Goal: Task Accomplishment & Management: Manage account settings

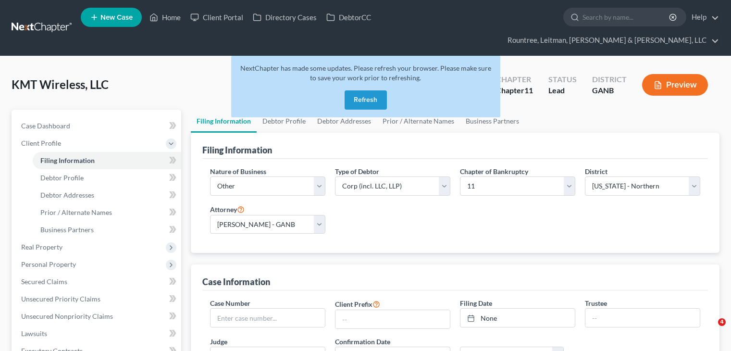
select select "3"
select select "1"
select select "19"
select select "3"
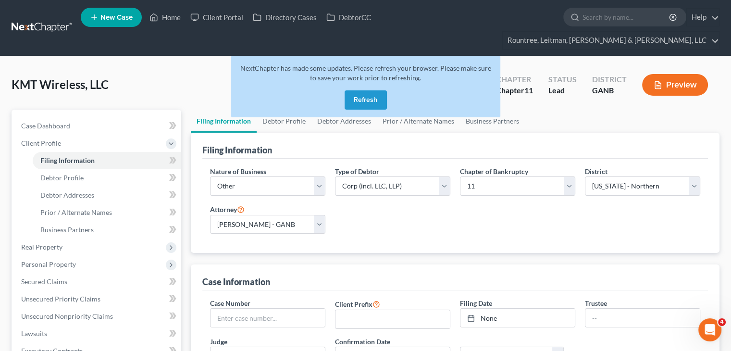
click at [372, 90] on button "Refresh" at bounding box center [366, 99] width 42 height 19
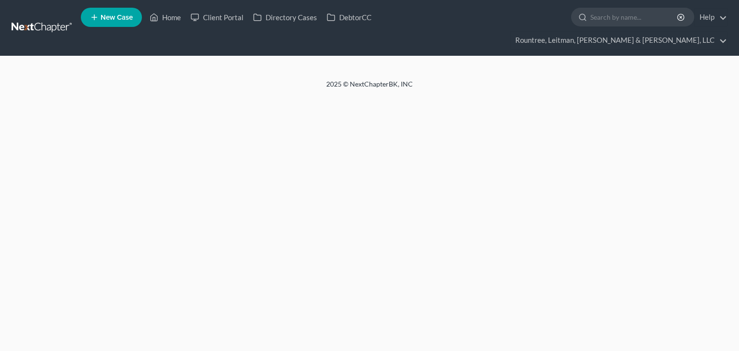
select select "3"
select select "1"
select select "19"
select select "3"
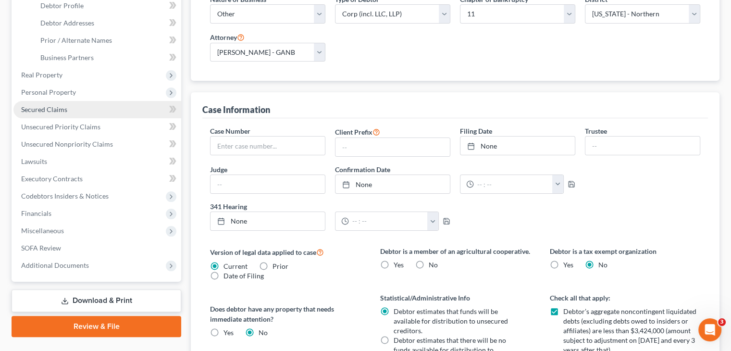
scroll to position [192, 0]
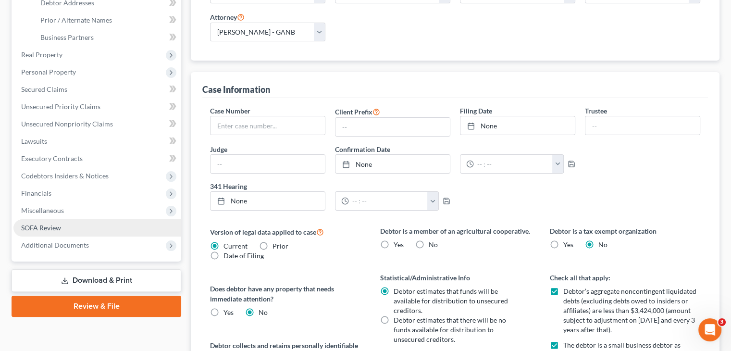
click at [50, 224] on span "SOFA Review" at bounding box center [41, 228] width 40 height 8
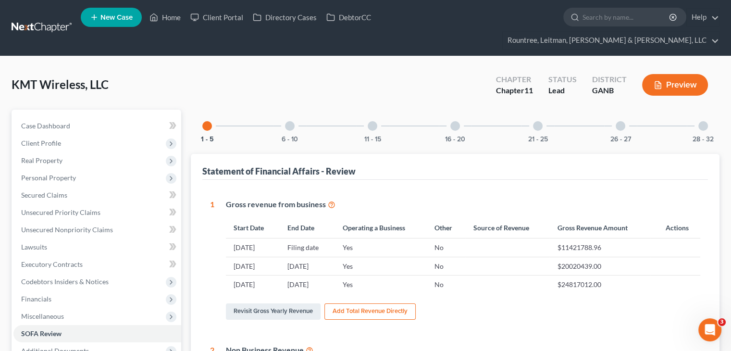
click at [573, 238] on td "$11421788.96" at bounding box center [600, 247] width 101 height 18
click at [79, 187] on link "Secured Claims" at bounding box center [97, 195] width 168 height 17
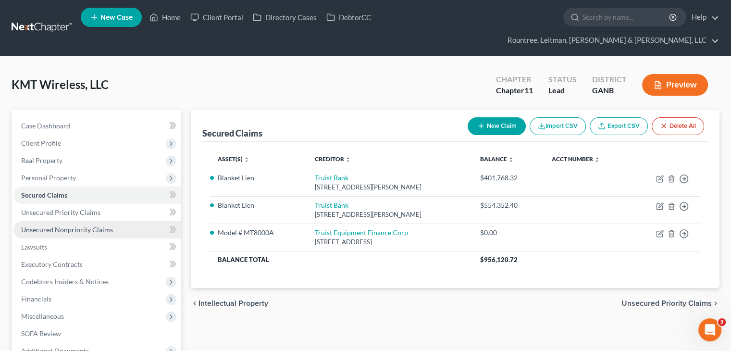
click at [86, 221] on link "Unsecured Nonpriority Claims" at bounding box center [97, 229] width 168 height 17
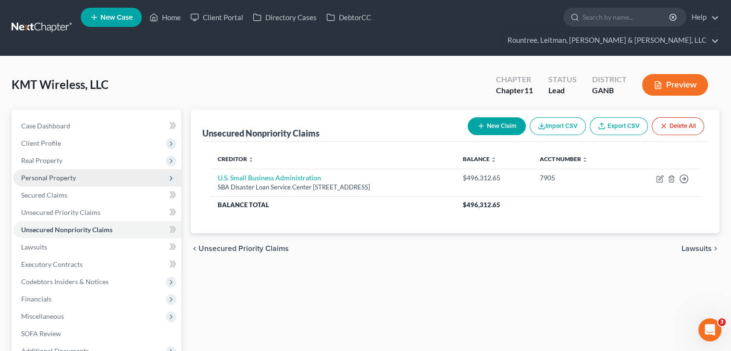
click at [60, 174] on span "Personal Property" at bounding box center [48, 178] width 55 height 8
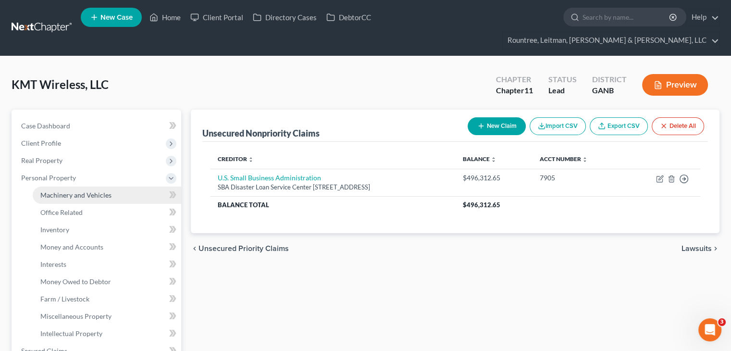
click at [76, 191] on span "Machinery and Vehicles" at bounding box center [75, 195] width 71 height 8
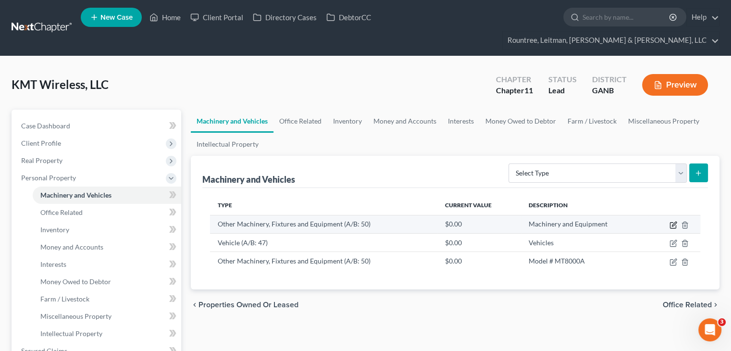
click at [673, 222] on icon "button" at bounding box center [674, 224] width 4 height 4
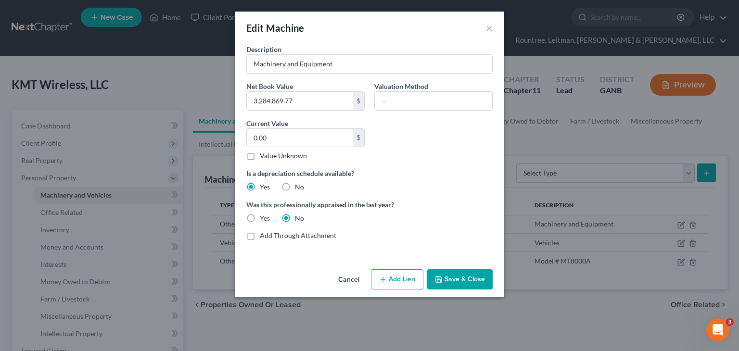
click at [347, 279] on button "Cancel" at bounding box center [348, 279] width 37 height 19
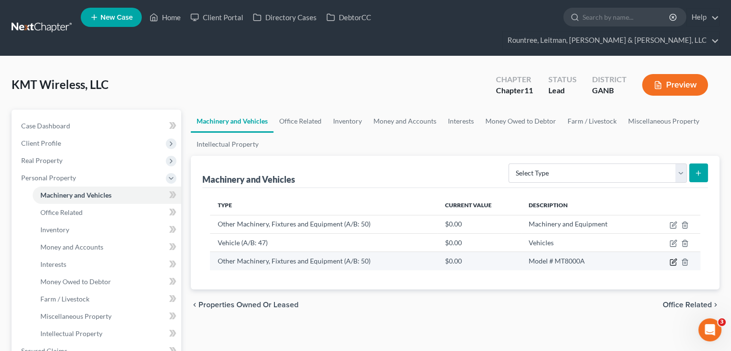
click at [671, 258] on icon "button" at bounding box center [674, 262] width 8 height 8
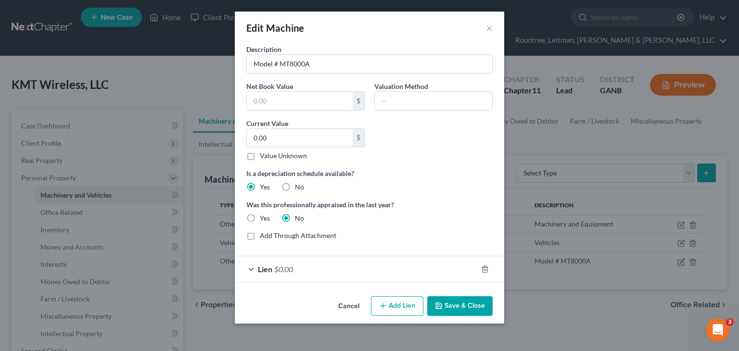
click at [460, 307] on button "Save & Close" at bounding box center [459, 306] width 65 height 20
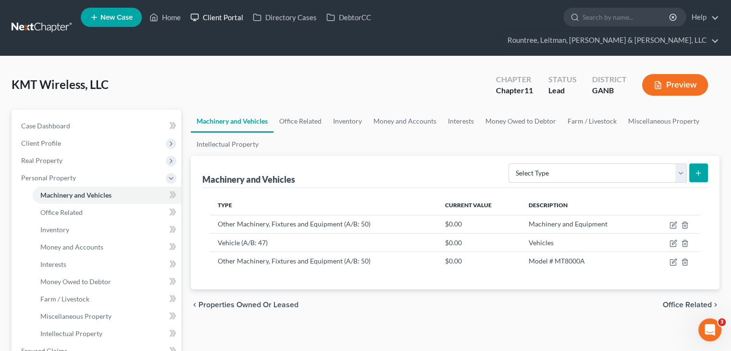
click at [232, 22] on link "Client Portal" at bounding box center [217, 17] width 63 height 17
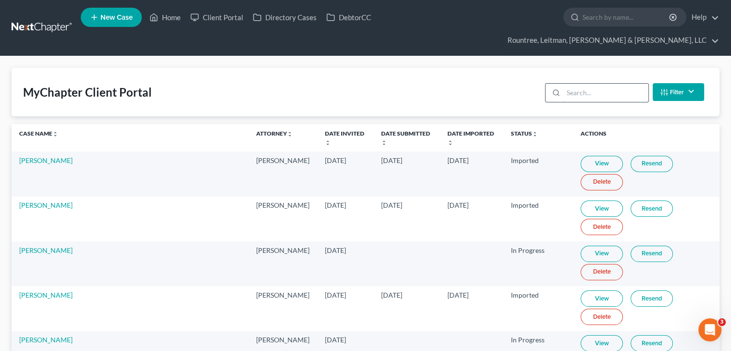
click at [581, 84] on input "search" at bounding box center [606, 93] width 85 height 18
click at [219, 15] on link "Client Portal" at bounding box center [217, 17] width 63 height 17
click at [577, 84] on input "search" at bounding box center [606, 93] width 85 height 18
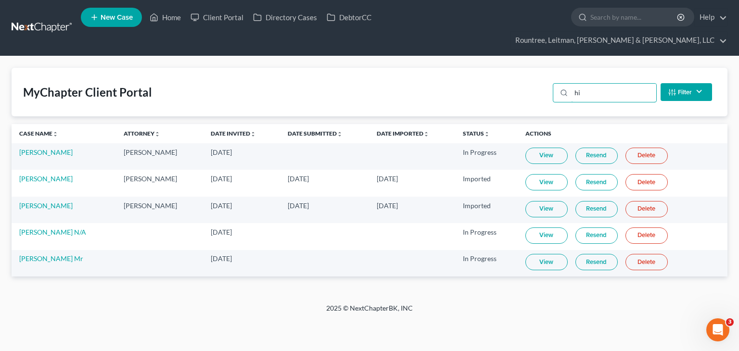
type input "h"
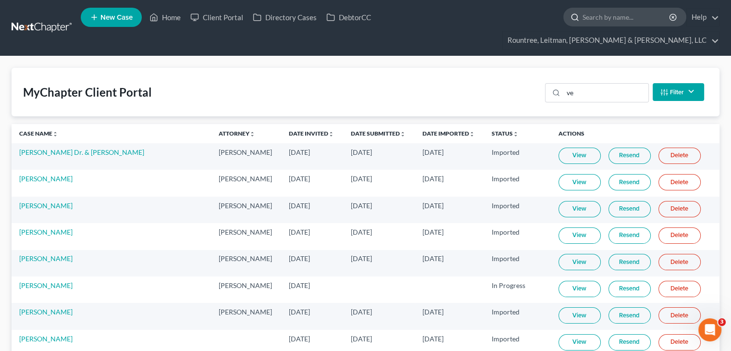
click at [583, 23] on input "search" at bounding box center [627, 17] width 88 height 18
click at [222, 21] on link "Client Portal" at bounding box center [217, 17] width 63 height 17
click at [595, 84] on input "ve" at bounding box center [606, 93] width 85 height 18
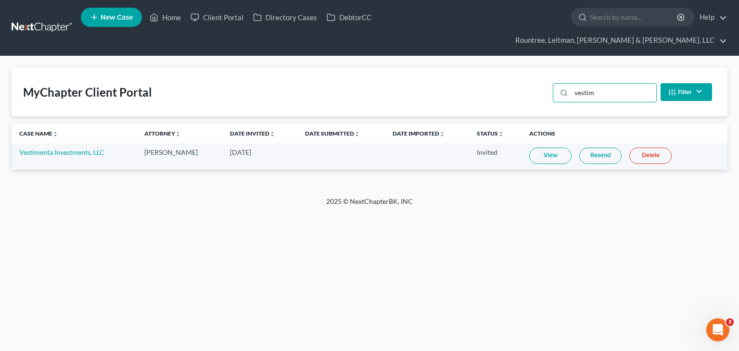
type input "vestim"
click at [177, 18] on link "Home" at bounding box center [165, 17] width 41 height 17
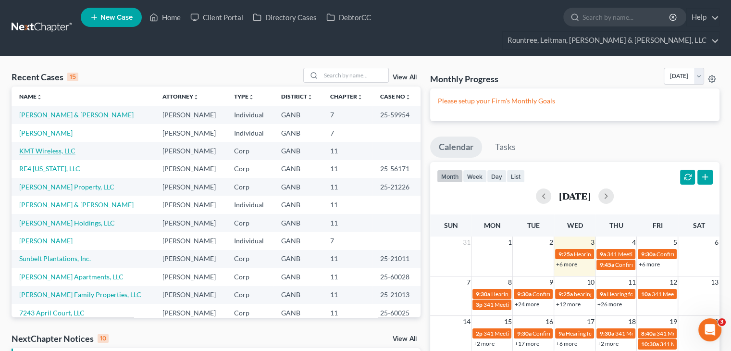
click at [40, 147] on link "KMT Wireless, LLC" at bounding box center [47, 151] width 56 height 8
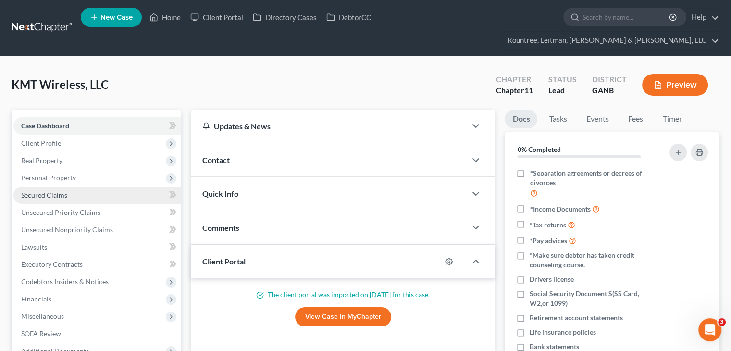
click at [50, 191] on span "Secured Claims" at bounding box center [44, 195] width 46 height 8
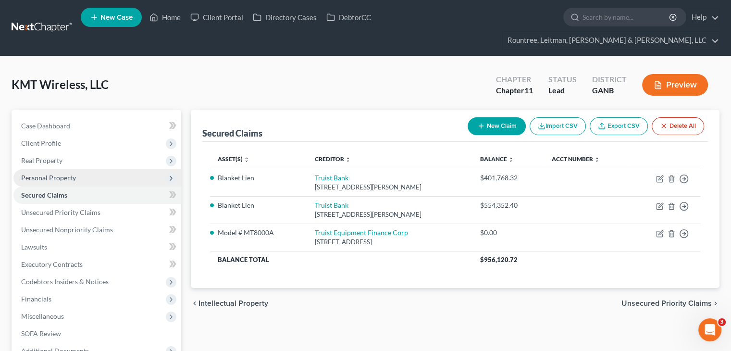
click at [50, 174] on span "Personal Property" at bounding box center [48, 178] width 55 height 8
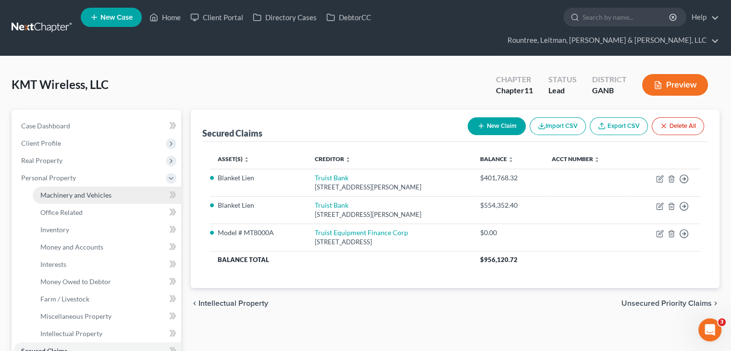
click at [56, 191] on span "Machinery and Vehicles" at bounding box center [75, 195] width 71 height 8
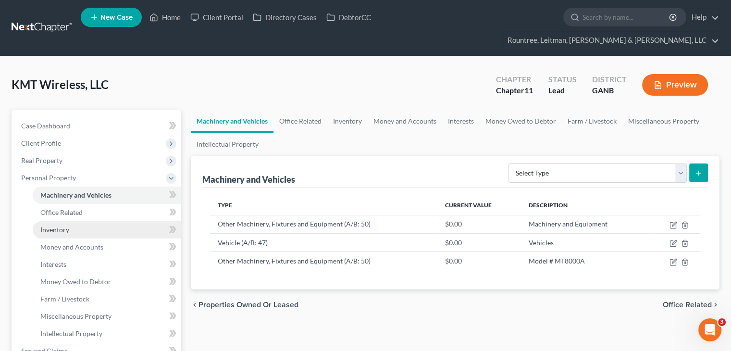
click at [64, 225] on span "Inventory" at bounding box center [54, 229] width 29 height 8
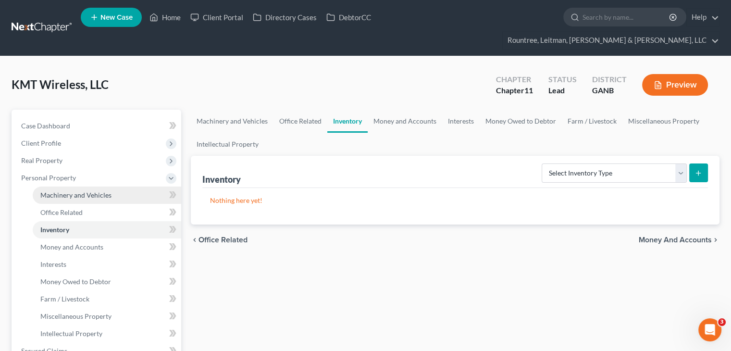
click at [74, 187] on link "Machinery and Vehicles" at bounding box center [107, 195] width 149 height 17
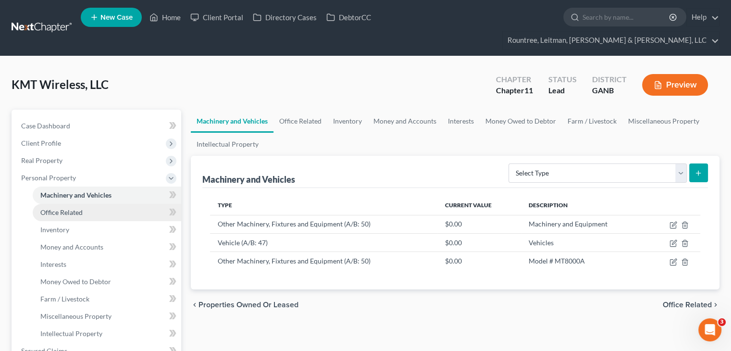
click at [75, 208] on span "Office Related" at bounding box center [61, 212] width 42 height 8
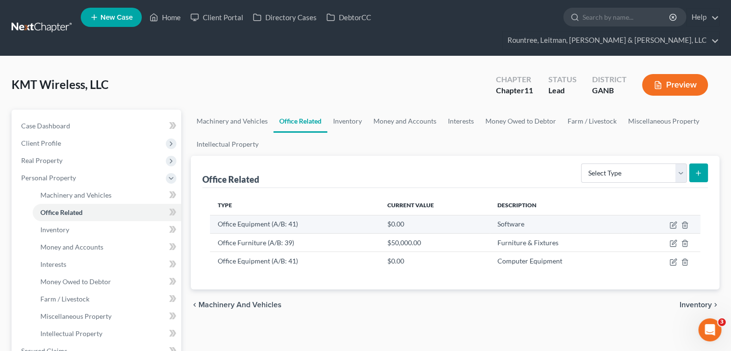
click at [677, 215] on td at bounding box center [666, 224] width 68 height 18
click at [673, 222] on icon "button" at bounding box center [674, 224] width 4 height 4
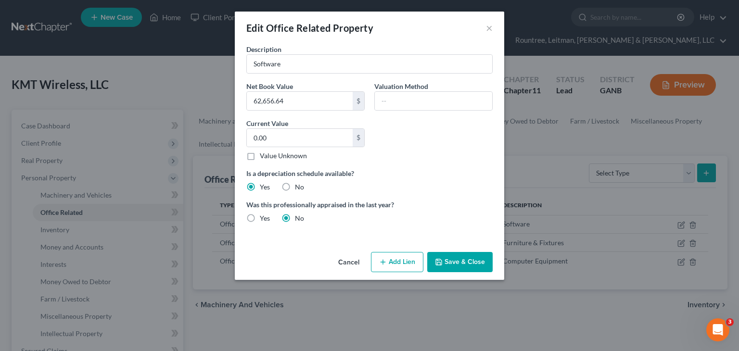
click at [352, 258] on button "Cancel" at bounding box center [348, 262] width 37 height 19
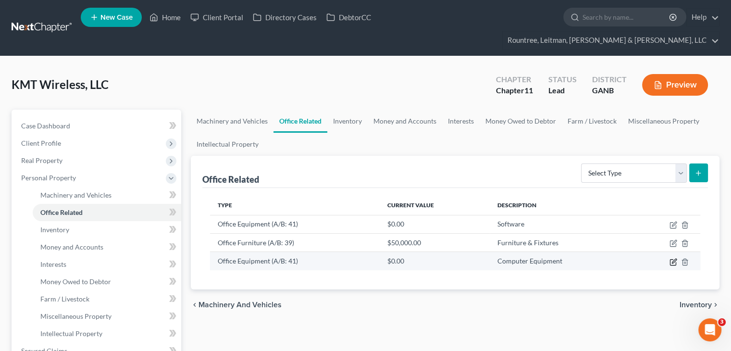
click at [671, 258] on icon "button" at bounding box center [674, 262] width 8 height 8
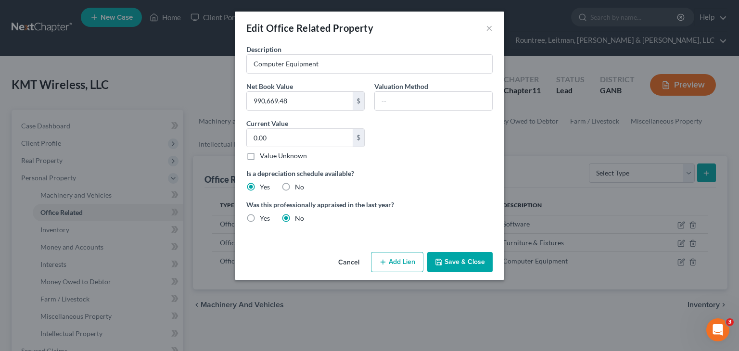
click at [454, 262] on button "Save & Close" at bounding box center [459, 262] width 65 height 20
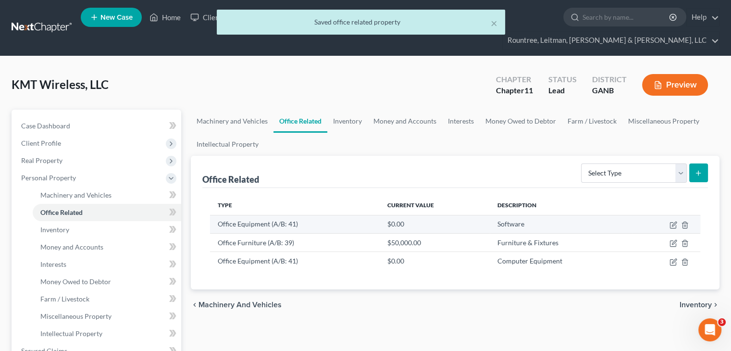
click at [677, 215] on td at bounding box center [666, 224] width 68 height 18
click at [673, 221] on icon "button" at bounding box center [674, 225] width 8 height 8
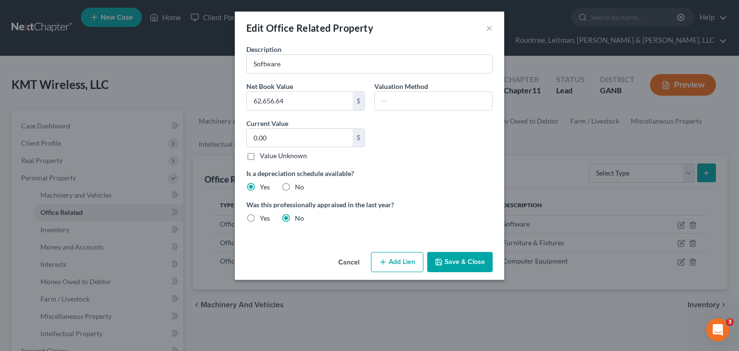
click at [349, 259] on button "Cancel" at bounding box center [348, 262] width 37 height 19
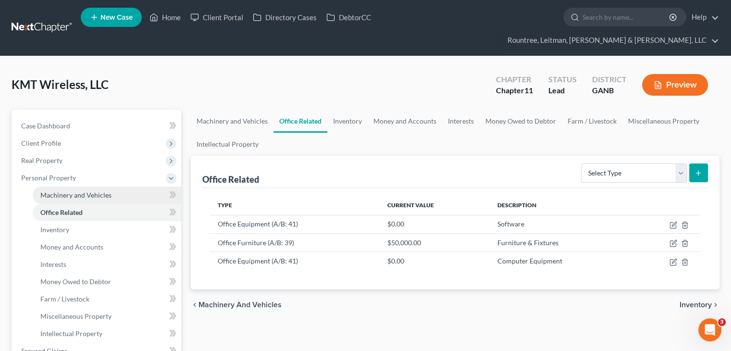
click at [66, 191] on span "Machinery and Vehicles" at bounding box center [75, 195] width 71 height 8
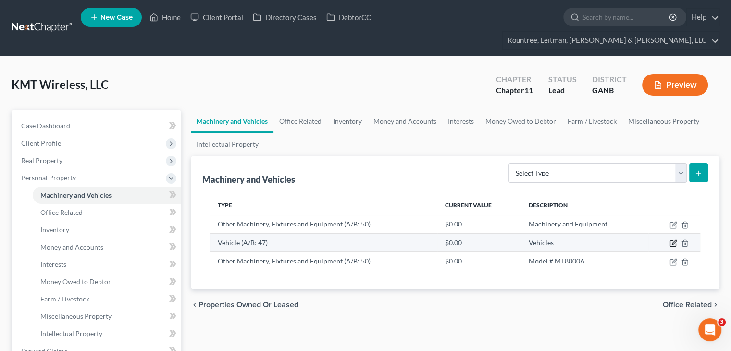
click at [675, 240] on icon "button" at bounding box center [674, 242] width 4 height 4
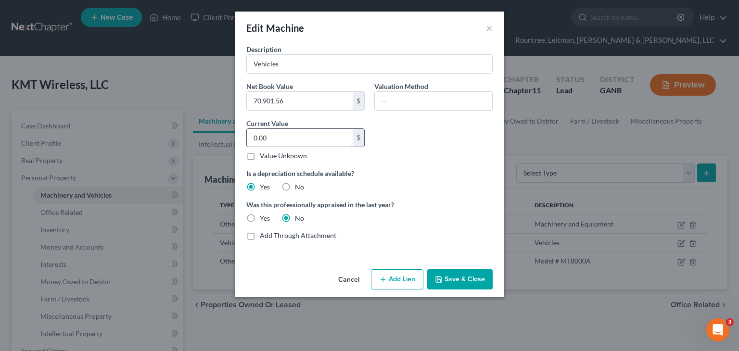
click at [296, 135] on input "0.00" at bounding box center [300, 138] width 106 height 18
type input "60,000"
click at [456, 276] on button "Save & Close" at bounding box center [459, 279] width 65 height 20
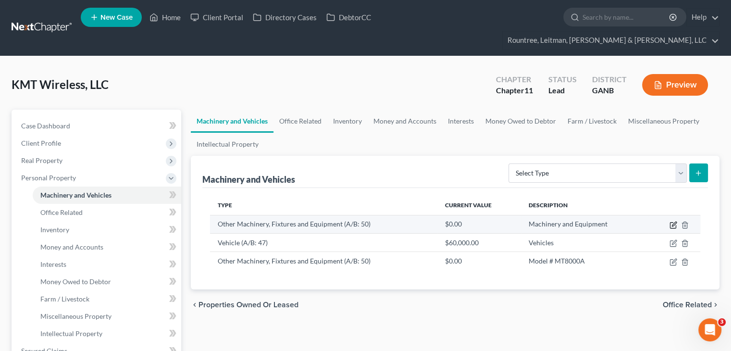
click at [674, 221] on icon "button" at bounding box center [674, 225] width 8 height 8
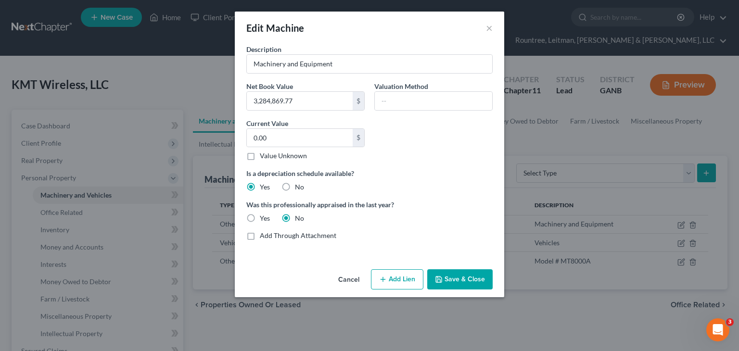
click at [357, 277] on button "Cancel" at bounding box center [348, 279] width 37 height 19
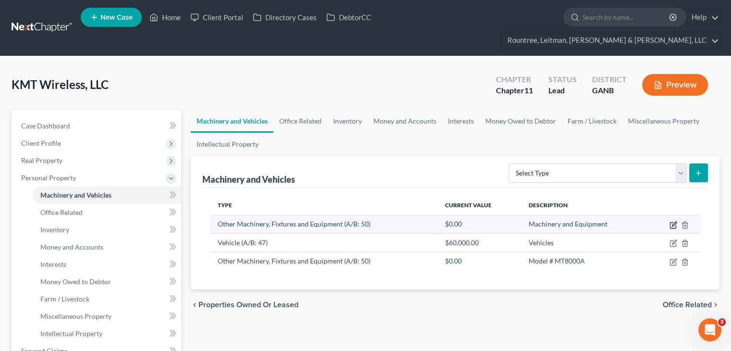
click at [672, 221] on icon "button" at bounding box center [674, 225] width 8 height 8
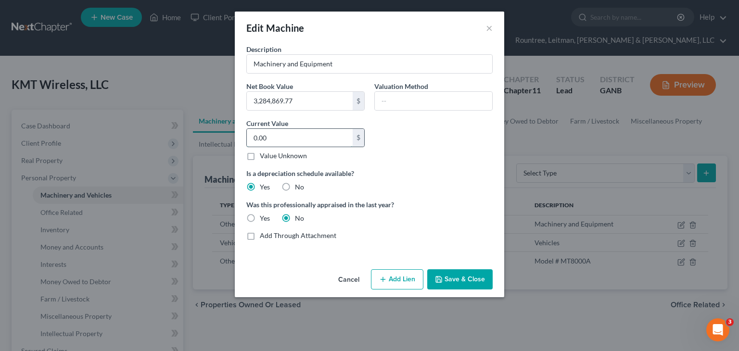
click at [313, 139] on input "0.00" at bounding box center [300, 138] width 106 height 18
type input "977,492.86"
click at [476, 286] on button "Save & Close" at bounding box center [459, 279] width 65 height 20
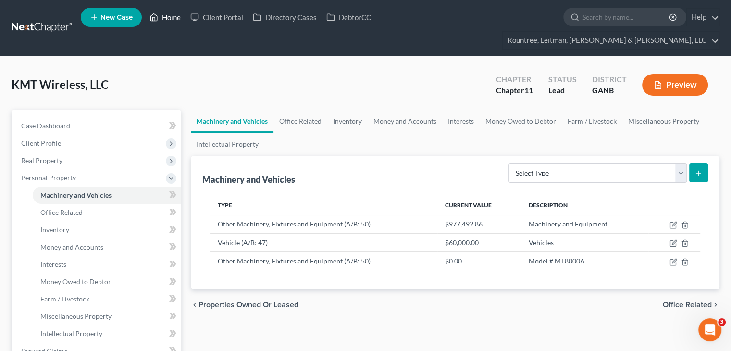
click at [172, 21] on link "Home" at bounding box center [165, 17] width 41 height 17
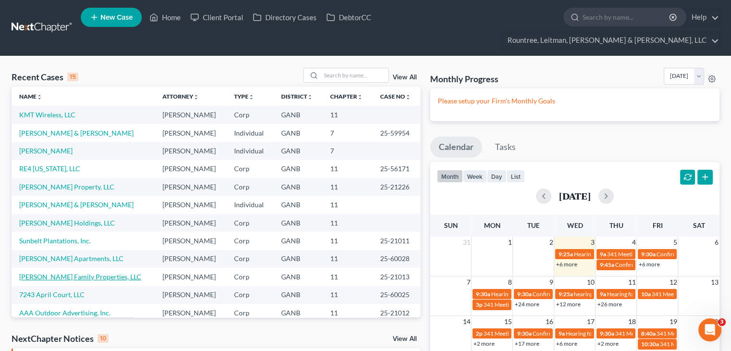
click at [65, 273] on link "Adcock Family Properties, LLC" at bounding box center [80, 277] width 122 height 8
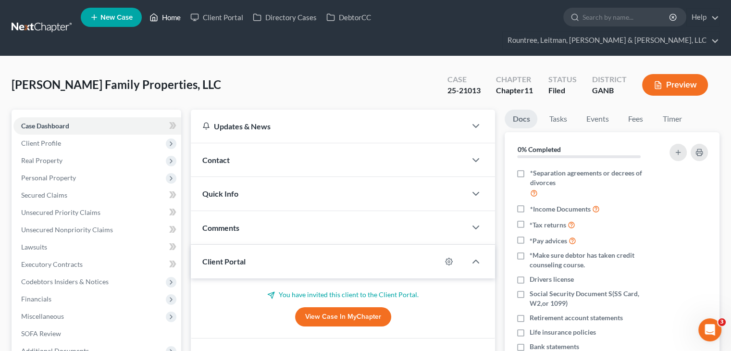
click at [161, 16] on link "Home" at bounding box center [165, 17] width 41 height 17
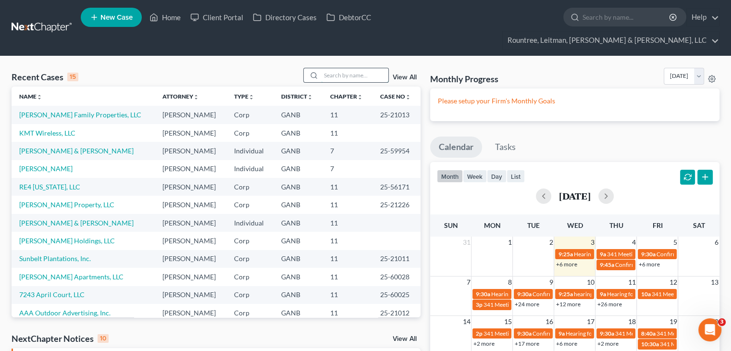
click at [346, 68] on input "search" at bounding box center [354, 75] width 67 height 14
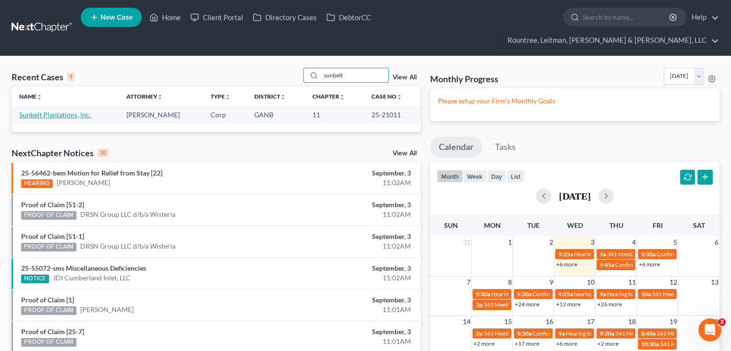
type input "sunbelt"
click at [55, 111] on link "Sunbelt Plantations, Inc." at bounding box center [55, 115] width 72 height 8
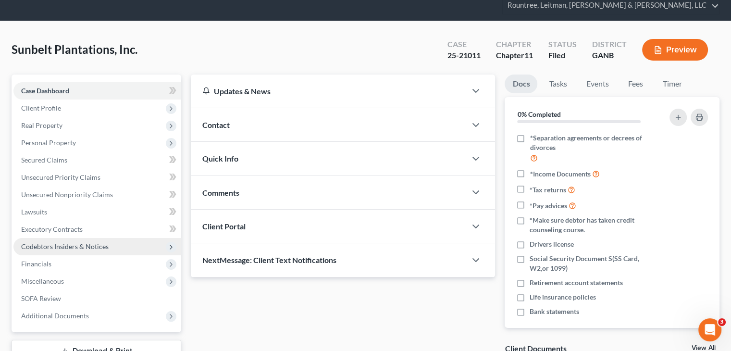
scroll to position [96, 0]
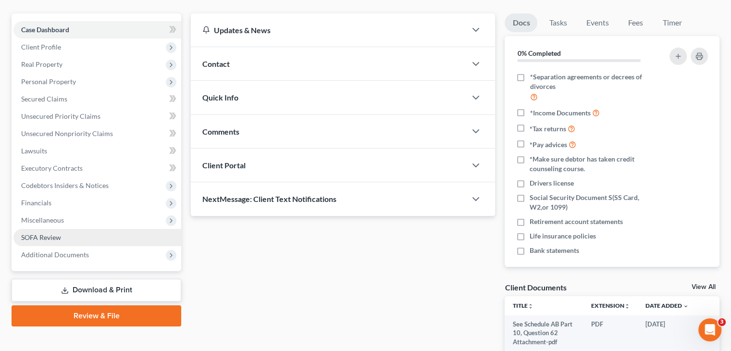
click at [49, 233] on span "SOFA Review" at bounding box center [41, 237] width 40 height 8
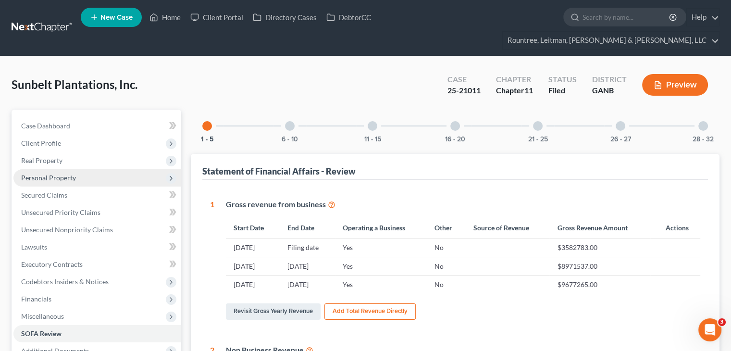
click at [61, 174] on span "Personal Property" at bounding box center [48, 178] width 55 height 8
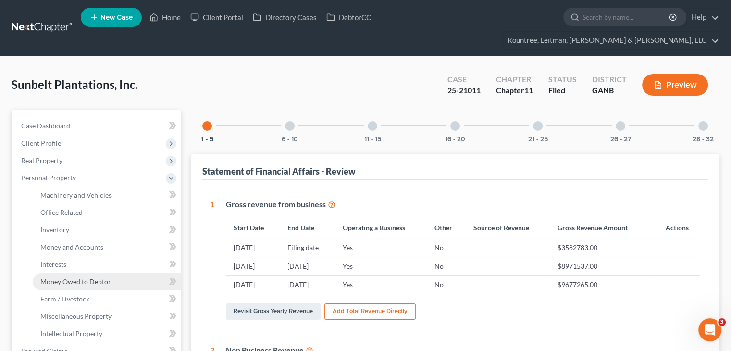
click at [90, 277] on span "Money Owed to Debtor" at bounding box center [75, 281] width 71 height 8
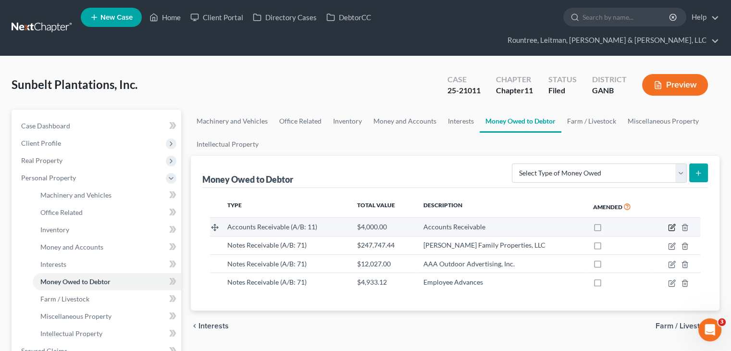
click at [672, 224] on icon "button" at bounding box center [672, 228] width 8 height 8
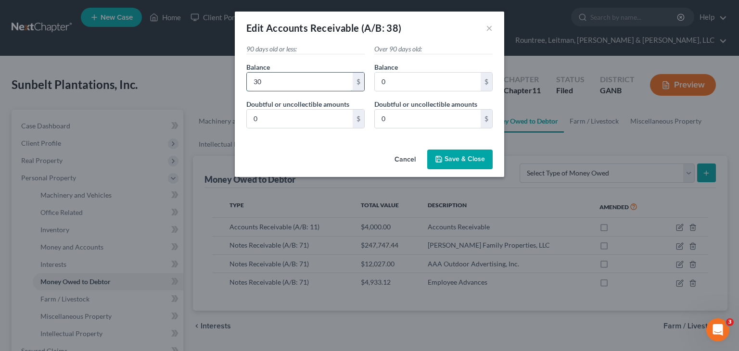
type input "3"
type input "0"
click at [406, 79] on input "0" at bounding box center [428, 82] width 106 height 18
type input "3,000"
click at [464, 157] on span "Save & Close" at bounding box center [464, 159] width 40 height 8
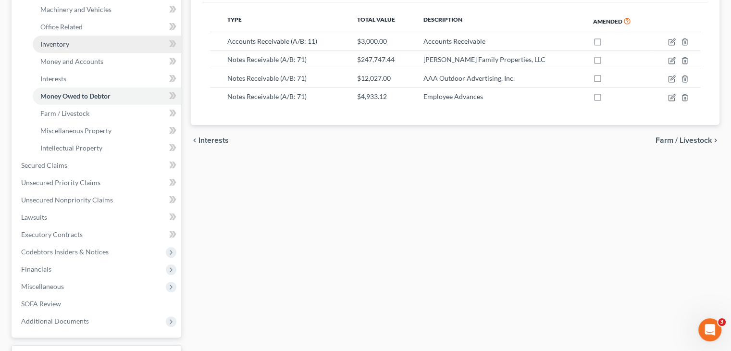
scroll to position [192, 0]
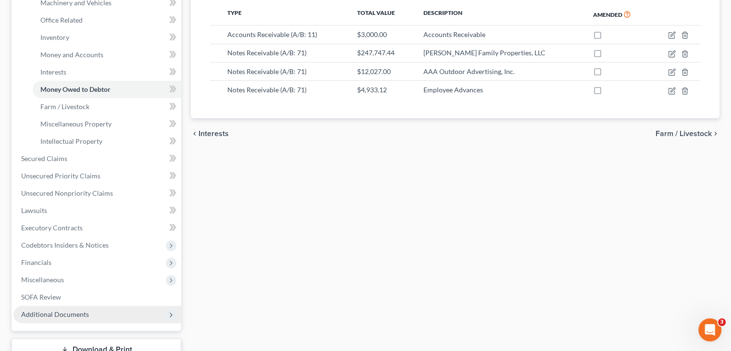
click at [70, 310] on span "Additional Documents" at bounding box center [55, 314] width 68 height 8
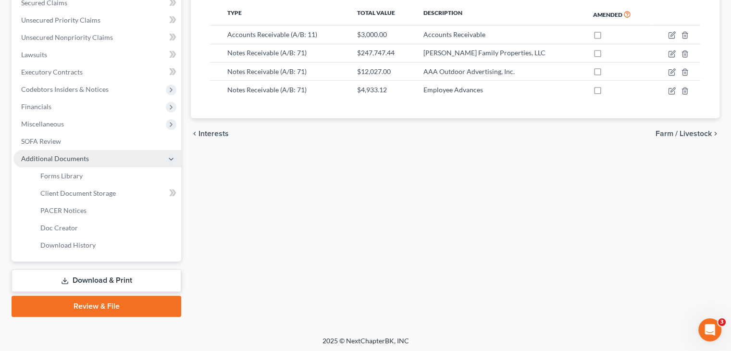
scroll to position [177, 0]
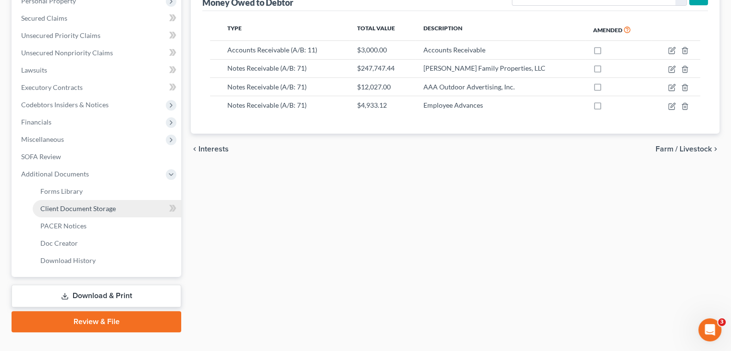
click at [105, 204] on span "Client Document Storage" at bounding box center [77, 208] width 75 height 8
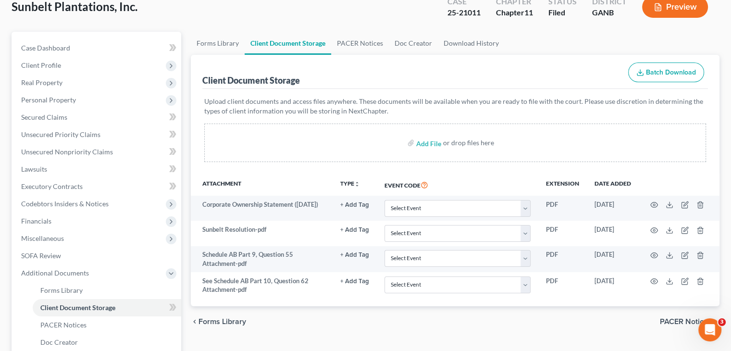
scroll to position [96, 0]
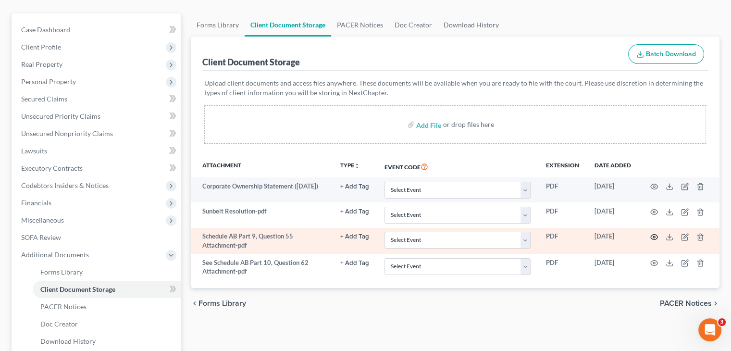
click at [651, 233] on icon "button" at bounding box center [655, 237] width 8 height 8
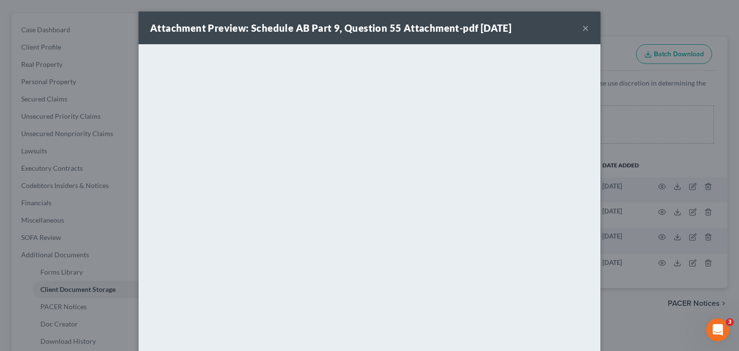
click at [582, 31] on button "×" at bounding box center [585, 28] width 7 height 12
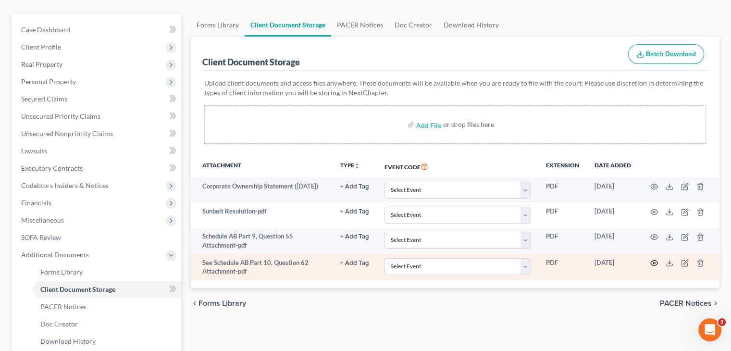
click at [652, 259] on icon "button" at bounding box center [655, 263] width 8 height 8
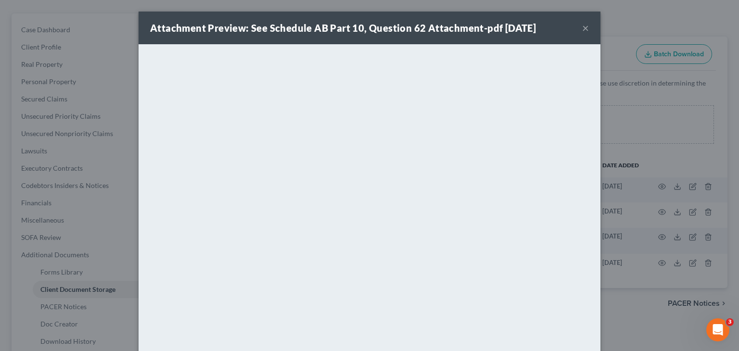
click at [583, 27] on button "×" at bounding box center [585, 28] width 7 height 12
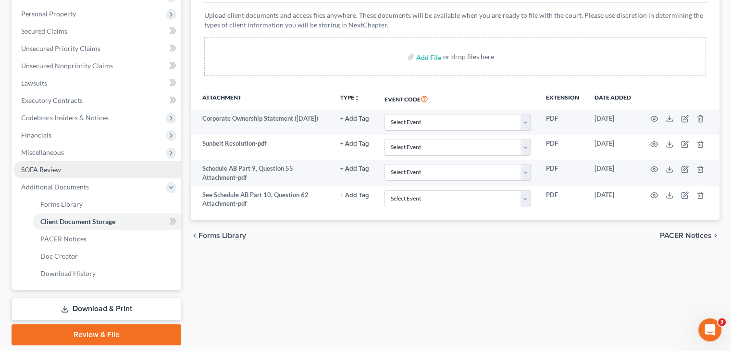
scroll to position [177, 0]
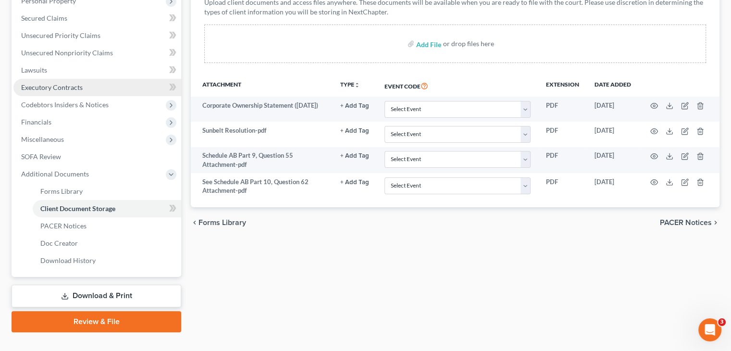
click at [63, 83] on span "Executory Contracts" at bounding box center [52, 87] width 62 height 8
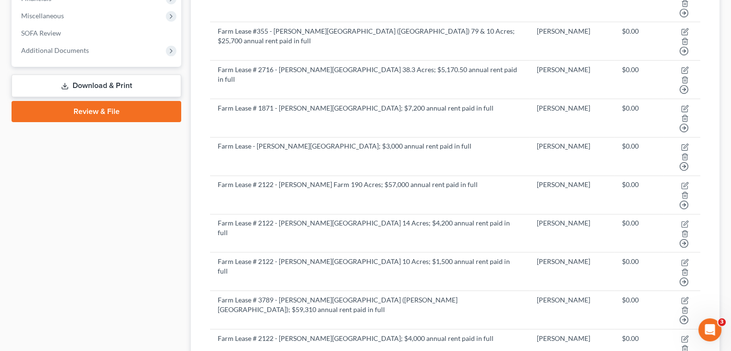
scroll to position [144, 0]
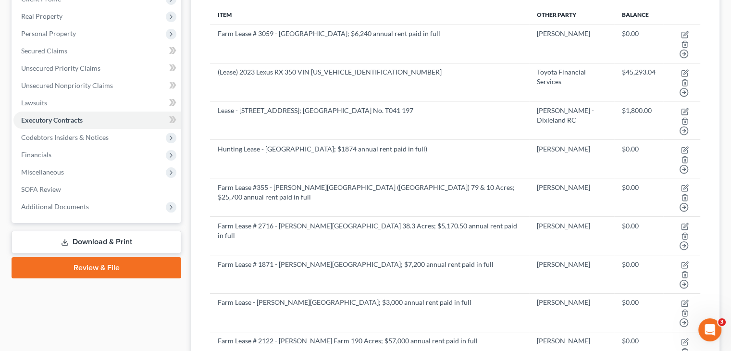
click at [104, 231] on link "Download & Print" at bounding box center [97, 242] width 170 height 23
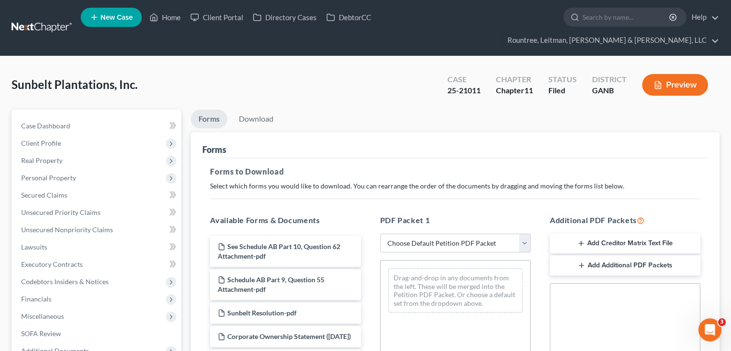
click at [678, 74] on button "Preview" at bounding box center [675, 85] width 66 height 22
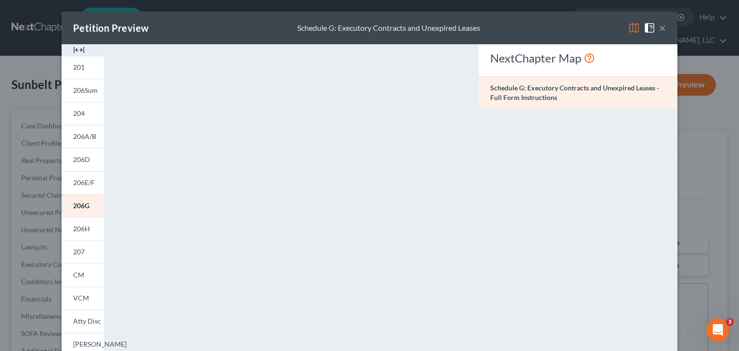
click at [659, 26] on button "×" at bounding box center [662, 28] width 7 height 12
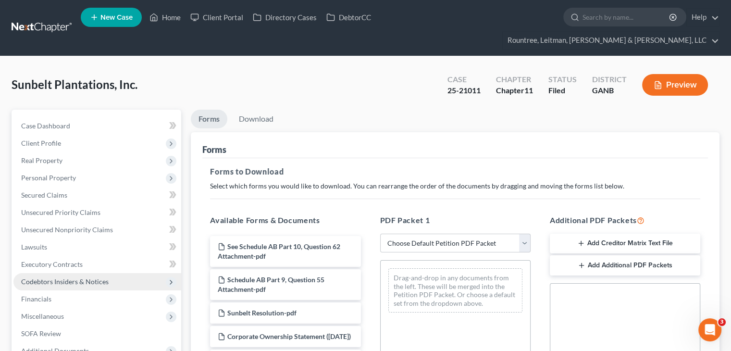
scroll to position [48, 0]
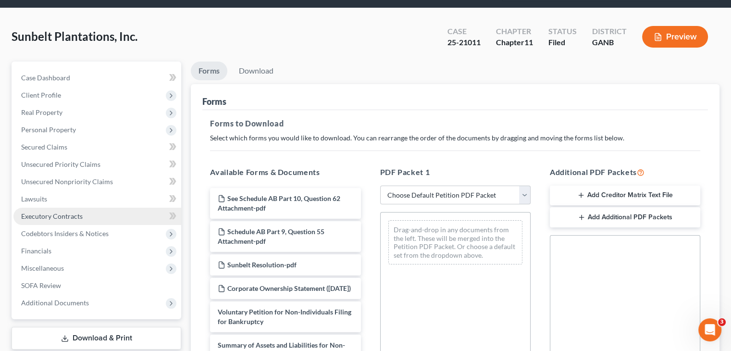
click at [50, 208] on link "Executory Contracts" at bounding box center [97, 216] width 168 height 17
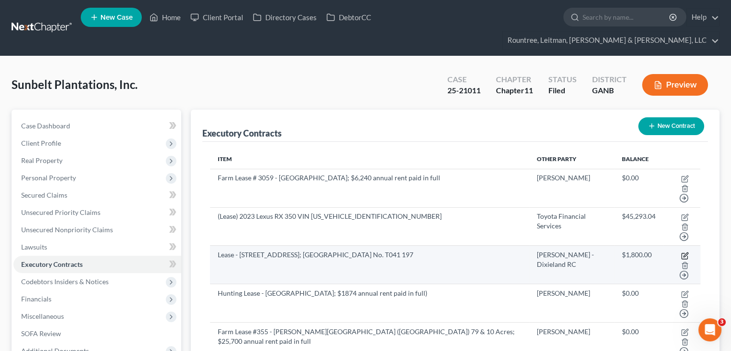
click at [681, 252] on icon "button" at bounding box center [685, 256] width 8 height 8
select select "2"
select select "0"
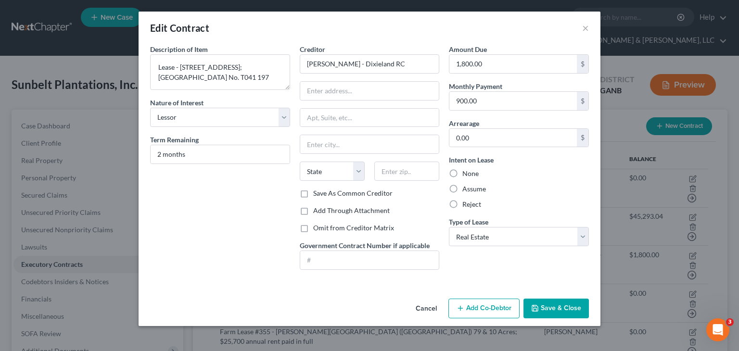
click at [566, 311] on button "Save & Close" at bounding box center [555, 309] width 65 height 20
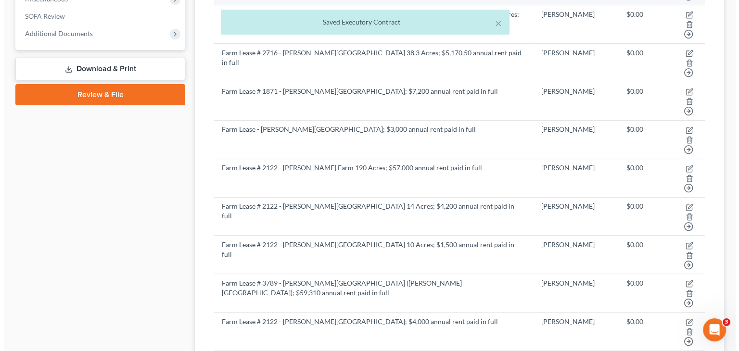
scroll to position [376, 0]
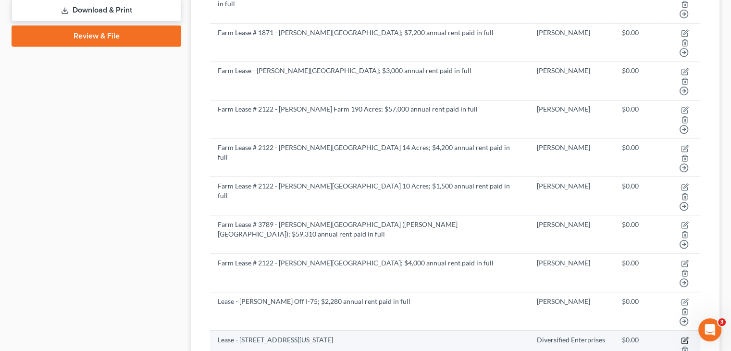
click at [681, 337] on icon "button" at bounding box center [685, 341] width 8 height 8
select select "2"
select select "0"
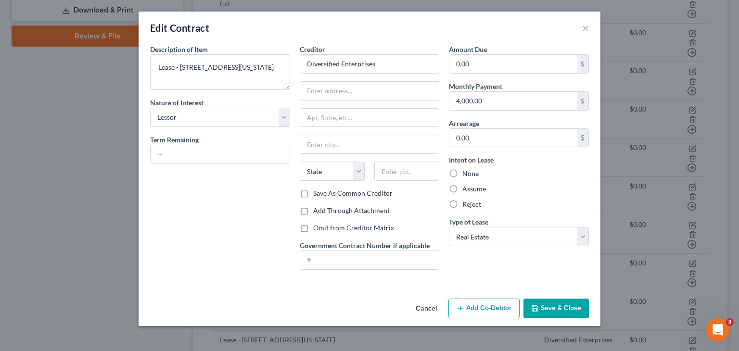
click at [556, 308] on button "Save & Close" at bounding box center [555, 309] width 65 height 20
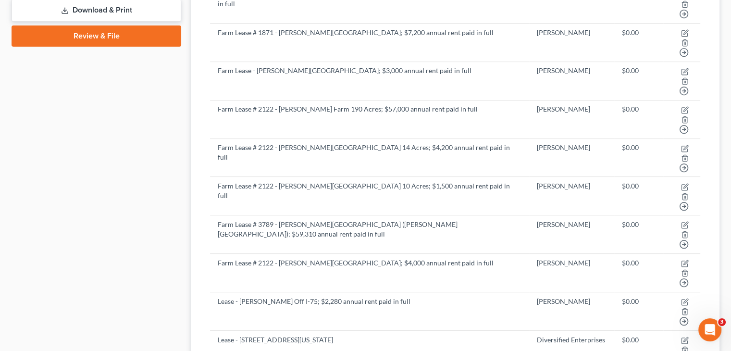
select select "2"
select select "45"
select select "0"
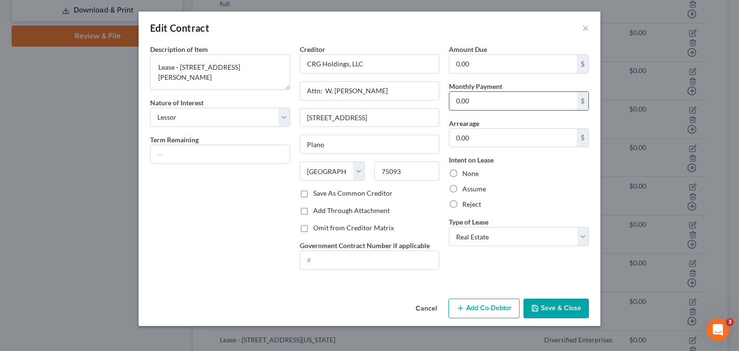
click at [514, 100] on input "0.00" at bounding box center [512, 101] width 127 height 18
type input "3,128.88"
click at [556, 308] on button "Save & Close" at bounding box center [555, 309] width 65 height 20
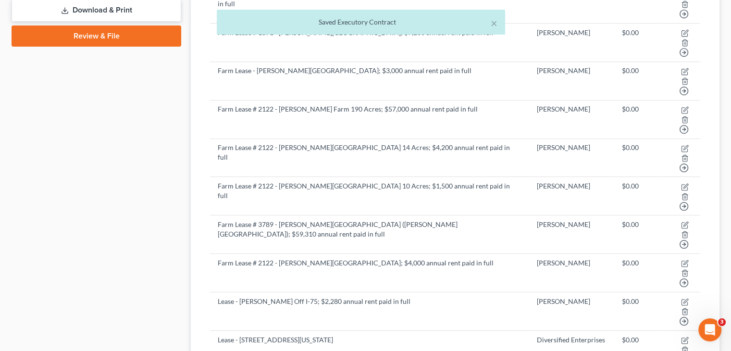
select select "2"
select select "0"
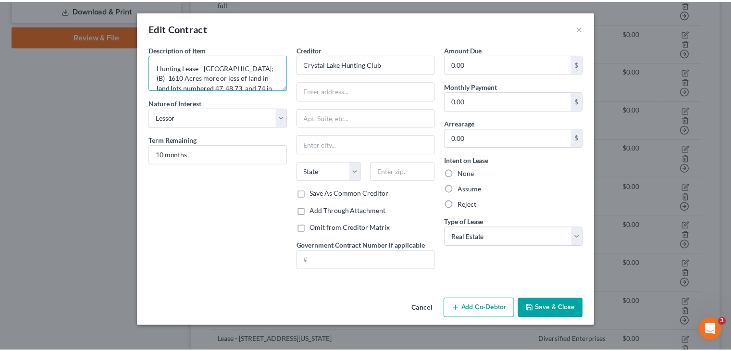
scroll to position [40, 0]
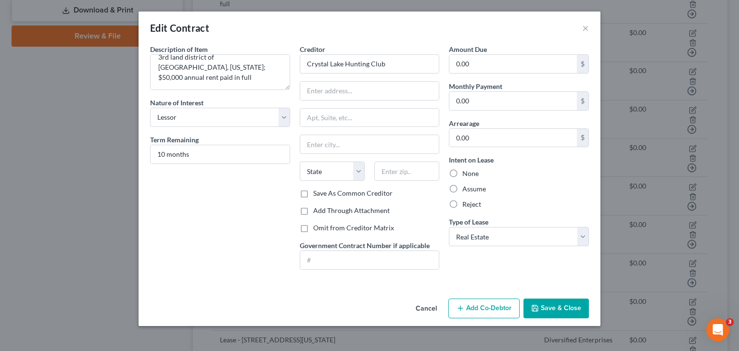
click at [568, 306] on button "Save & Close" at bounding box center [555, 309] width 65 height 20
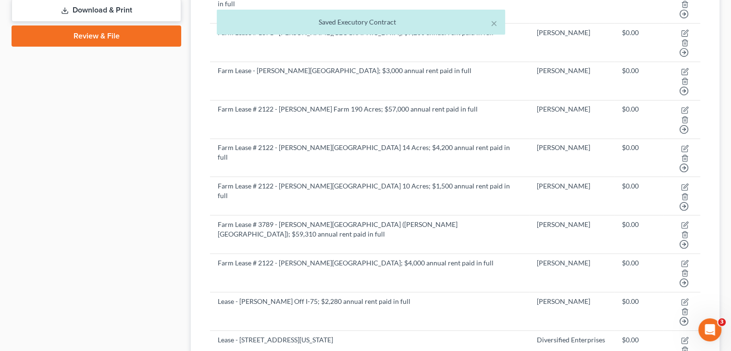
select select "2"
select select "45"
select select "0"
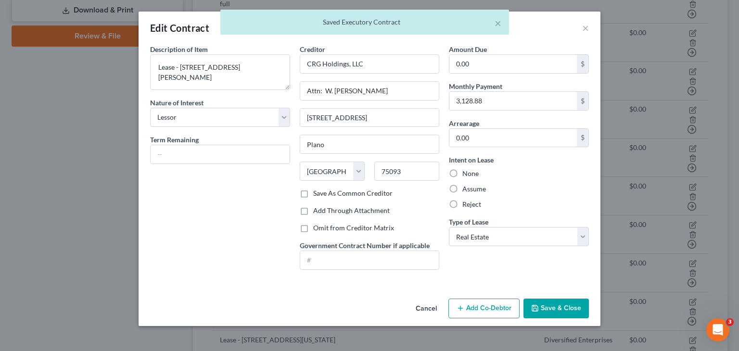
click at [546, 303] on button "Save & Close" at bounding box center [555, 309] width 65 height 20
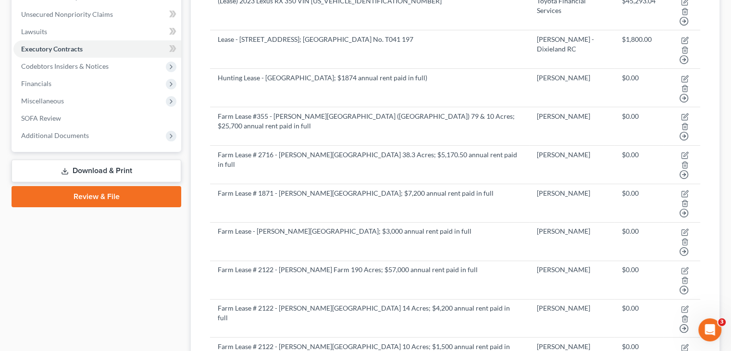
scroll to position [88, 0]
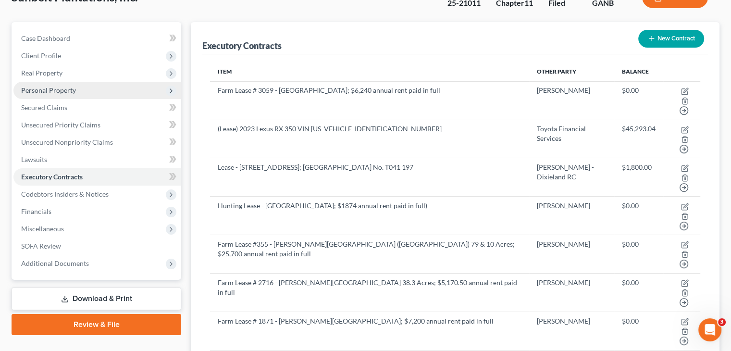
click at [54, 86] on span "Personal Property" at bounding box center [48, 90] width 55 height 8
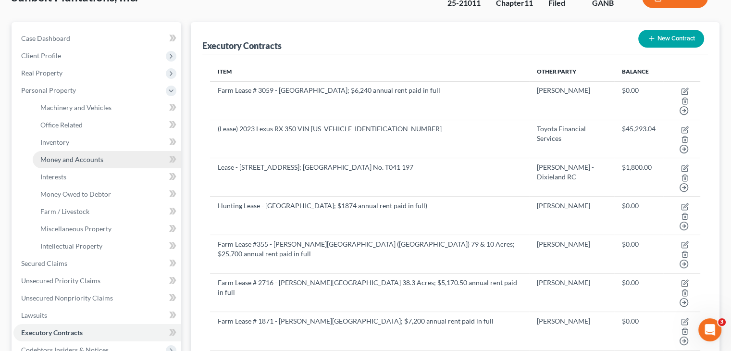
click at [78, 155] on span "Money and Accounts" at bounding box center [71, 159] width 63 height 8
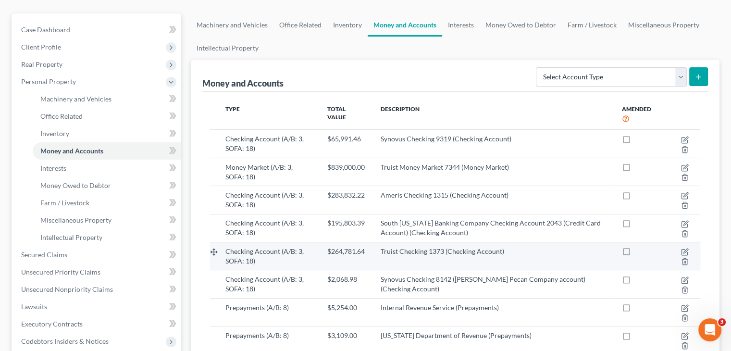
scroll to position [144, 0]
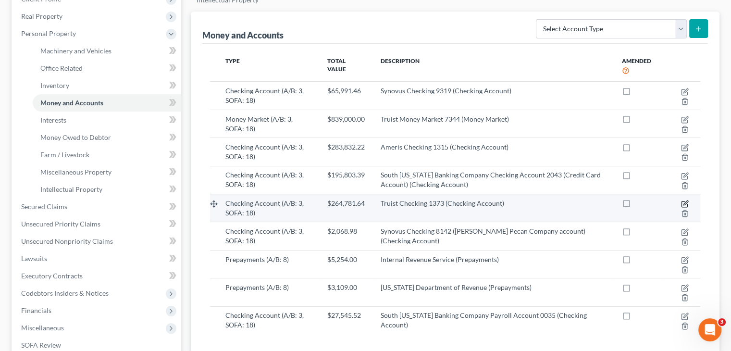
click at [687, 200] on icon "button" at bounding box center [686, 202] width 4 height 4
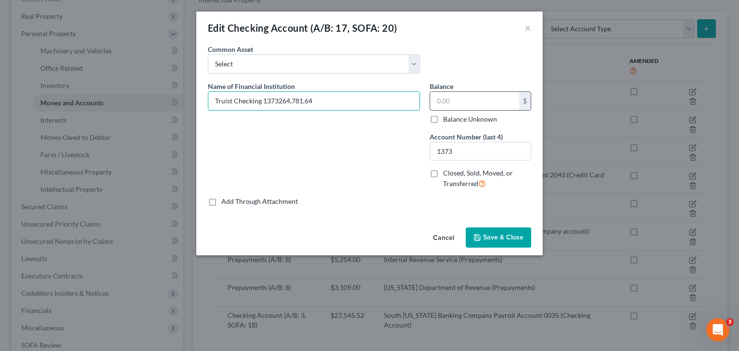
type input "Truist Checking 1373"
click at [501, 93] on input "text" at bounding box center [474, 101] width 89 height 18
type input "169,280.11"
click at [483, 231] on button "Save & Close" at bounding box center [497, 237] width 65 height 20
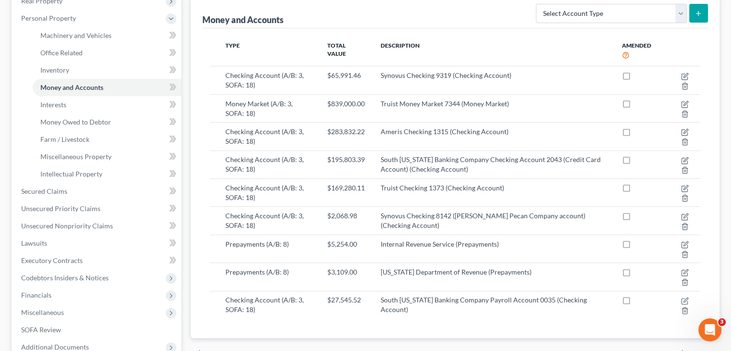
scroll to position [48, 0]
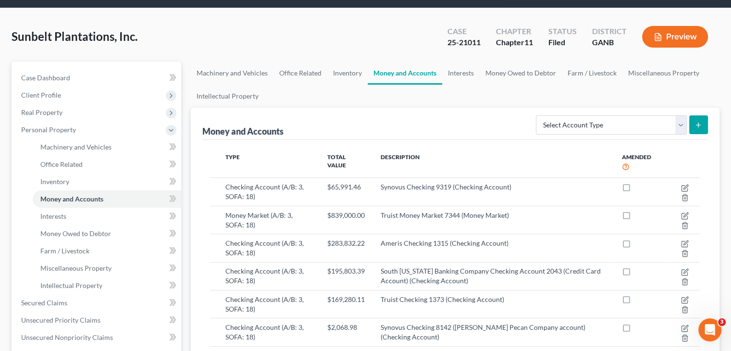
click at [660, 33] on icon "button" at bounding box center [658, 37] width 9 height 9
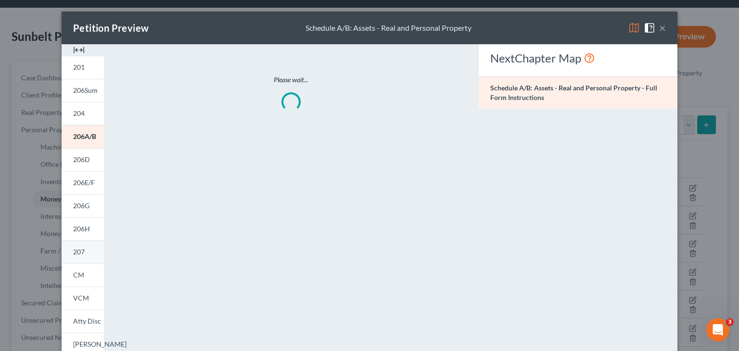
click at [68, 251] on link "207" at bounding box center [83, 251] width 42 height 23
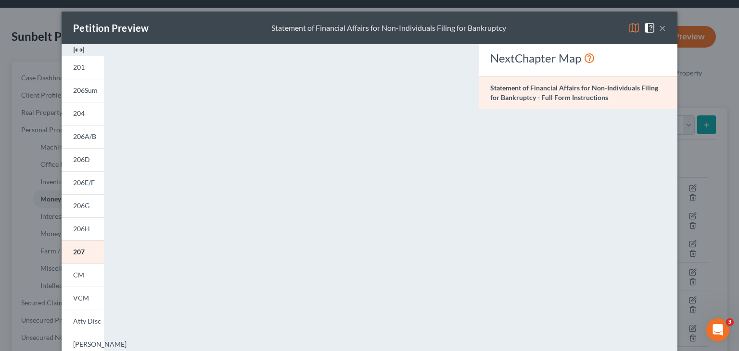
click at [659, 26] on button "×" at bounding box center [662, 28] width 7 height 12
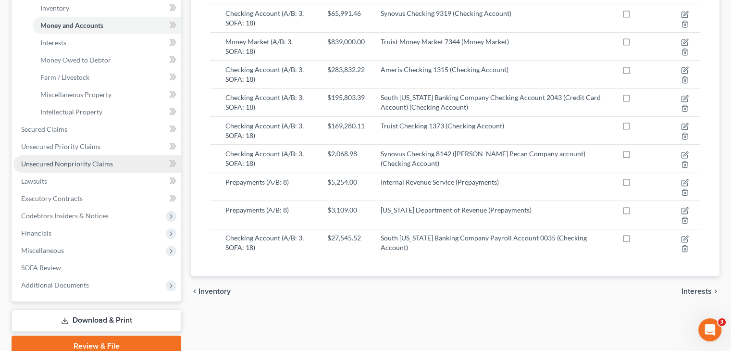
scroll to position [240, 0]
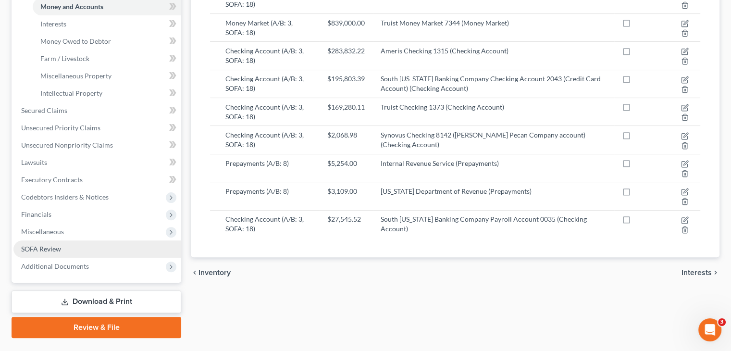
click at [46, 245] on span "SOFA Review" at bounding box center [41, 249] width 40 height 8
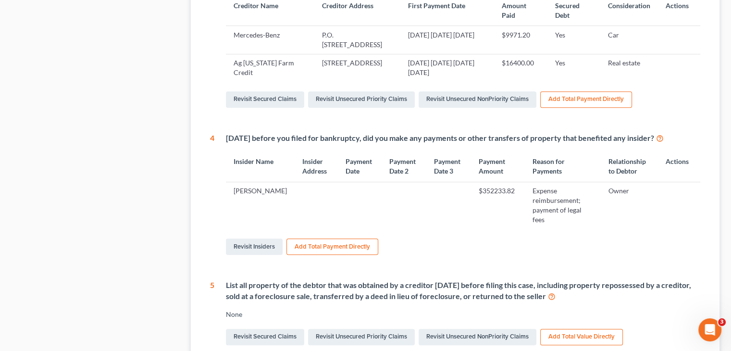
scroll to position [529, 0]
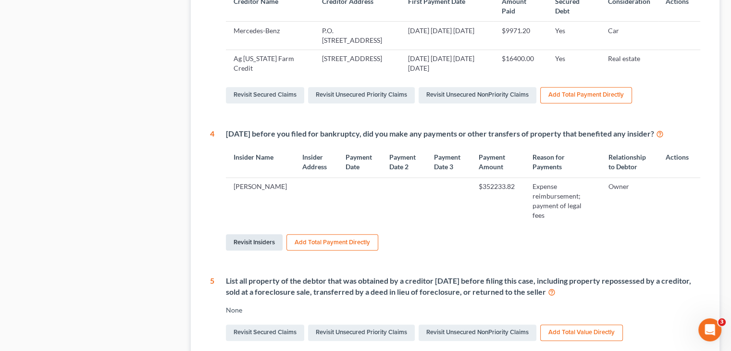
click at [250, 234] on link "Revisit Insiders" at bounding box center [254, 242] width 57 height 16
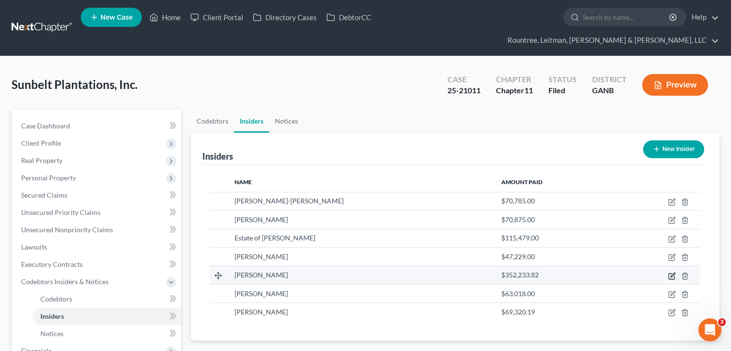
click at [672, 273] on icon "button" at bounding box center [673, 275] width 4 height 4
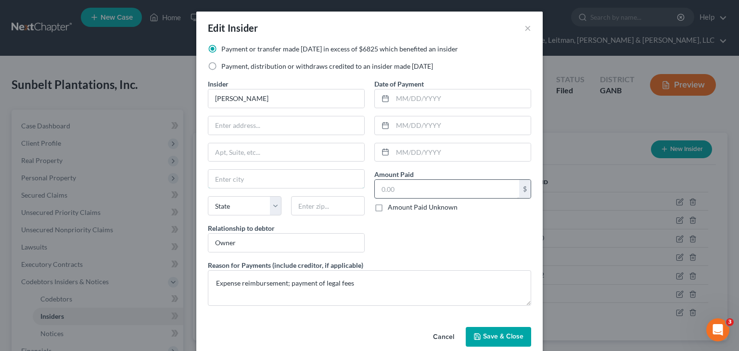
type input "352,233.82"
click at [392, 185] on input "text" at bounding box center [447, 189] width 144 height 18
type input "354,250.61"
click at [503, 337] on span "Save & Close" at bounding box center [503, 337] width 40 height 8
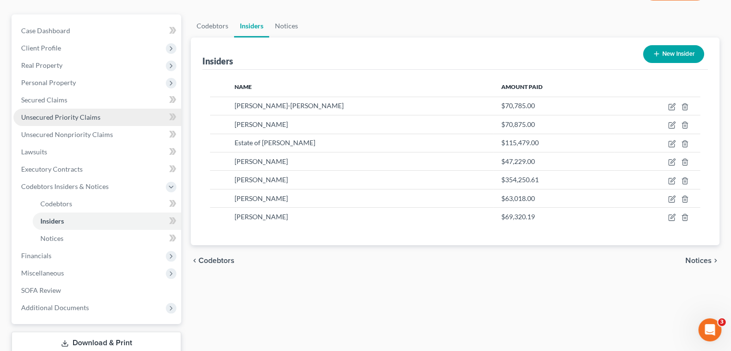
scroll to position [96, 0]
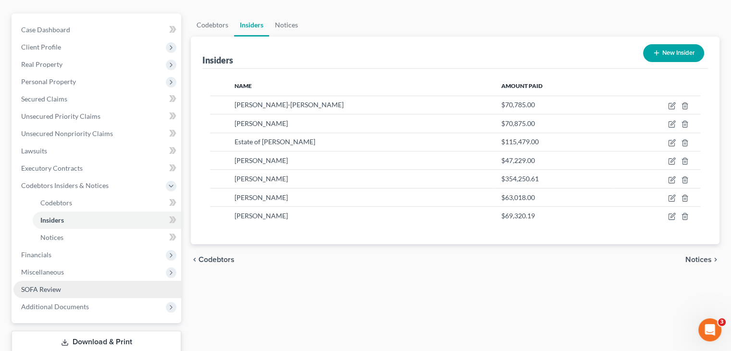
click at [37, 285] on span "SOFA Review" at bounding box center [41, 289] width 40 height 8
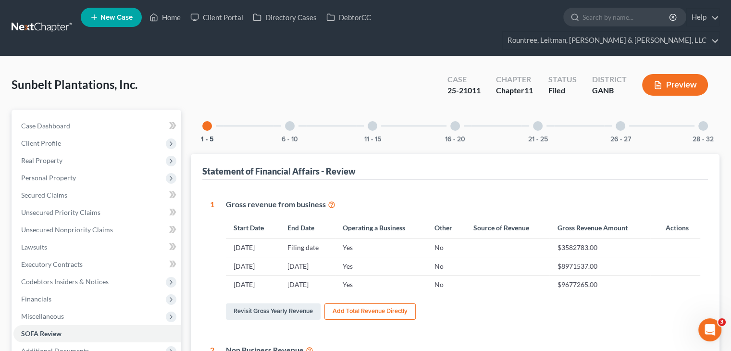
click at [290, 121] on div at bounding box center [290, 126] width 10 height 10
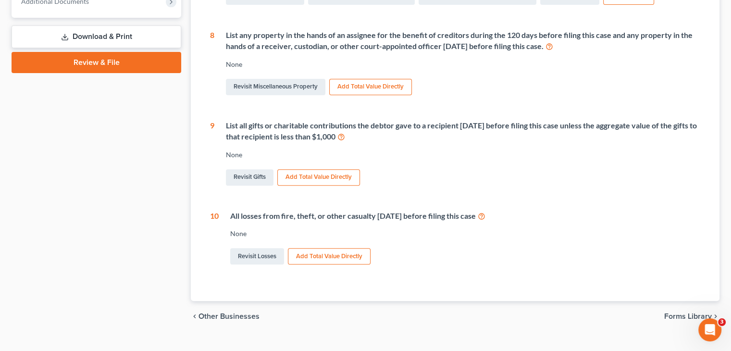
scroll to position [13, 0]
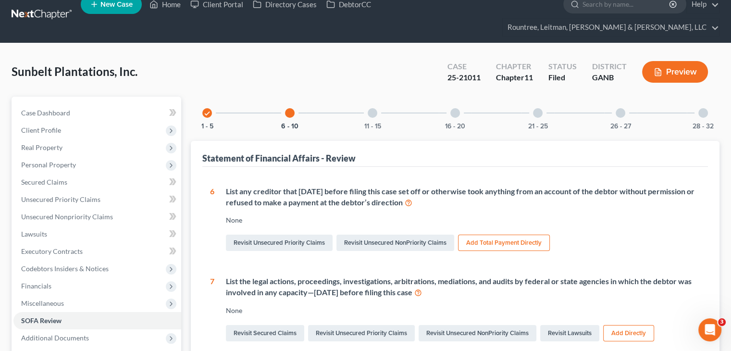
click at [376, 108] on div at bounding box center [373, 113] width 10 height 10
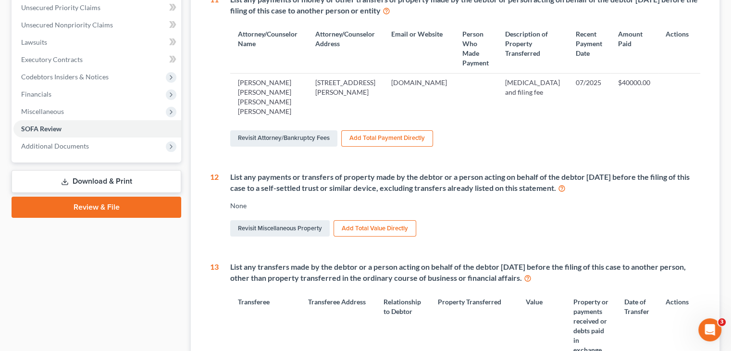
scroll to position [0, 0]
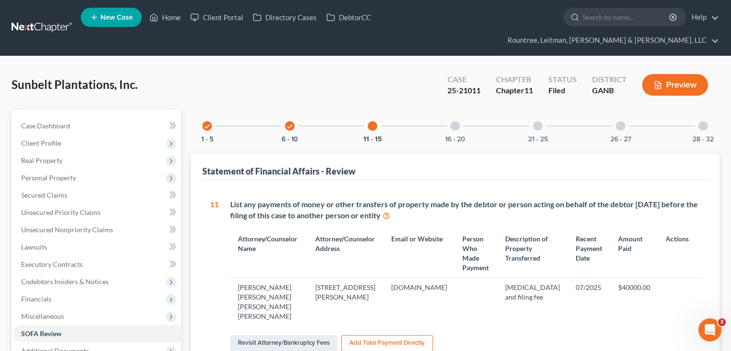
click at [451, 121] on div at bounding box center [456, 126] width 10 height 10
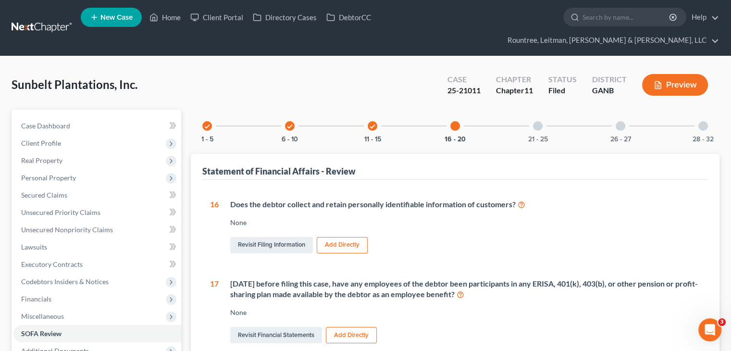
click at [541, 121] on div at bounding box center [538, 126] width 10 height 10
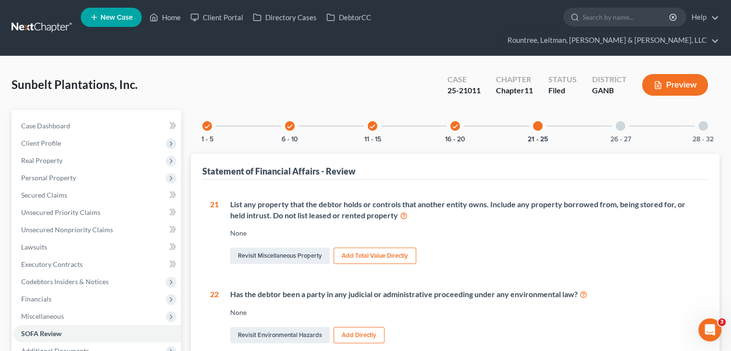
click at [617, 121] on div at bounding box center [621, 126] width 10 height 10
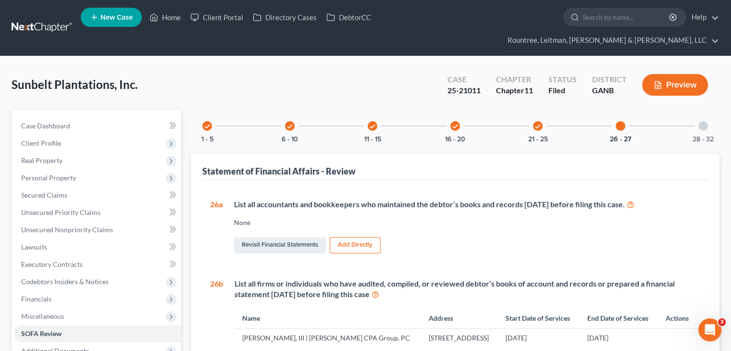
click at [707, 121] on div at bounding box center [704, 126] width 10 height 10
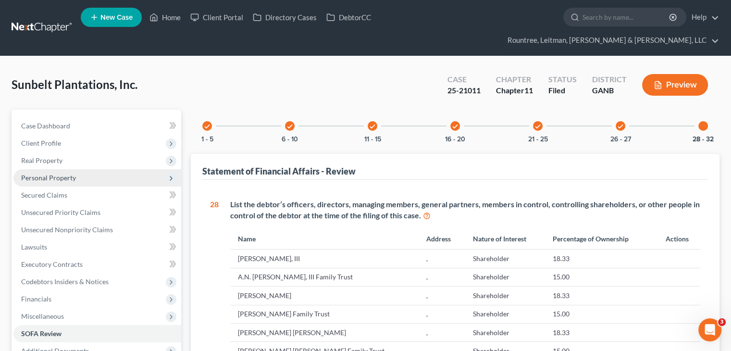
click at [40, 174] on span "Personal Property" at bounding box center [48, 178] width 55 height 8
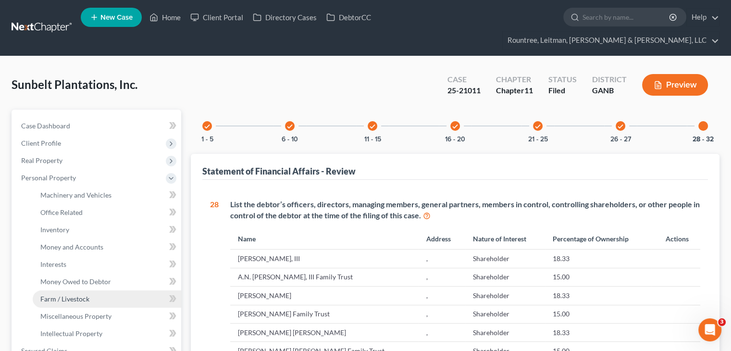
click at [74, 295] on span "Farm / Livestock" at bounding box center [64, 299] width 49 height 8
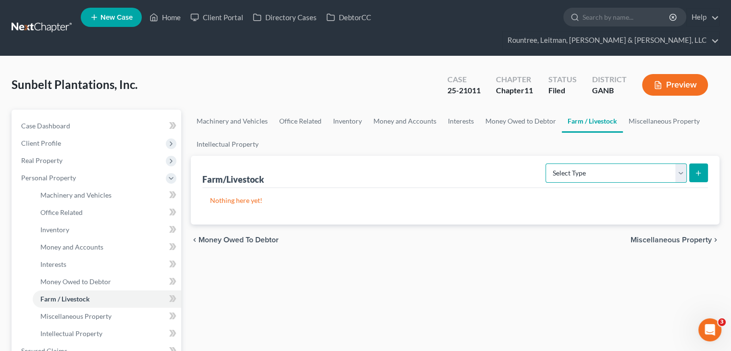
click at [678, 163] on select "Select Type Animals & Livestock (A/B: 29) Crops: Growing or Harvested (A/B: 28)…" at bounding box center [616, 172] width 141 height 19
click at [680, 163] on select "Select Type Animals & Livestock (A/B: 29) Crops: Growing or Harvested (A/B: 28)…" at bounding box center [616, 172] width 141 height 19
click at [681, 163] on select "Select Type Animals & Livestock (A/B: 29) Crops: Growing or Harvested (A/B: 28)…" at bounding box center [616, 172] width 141 height 19
click at [165, 15] on link "Home" at bounding box center [165, 17] width 41 height 17
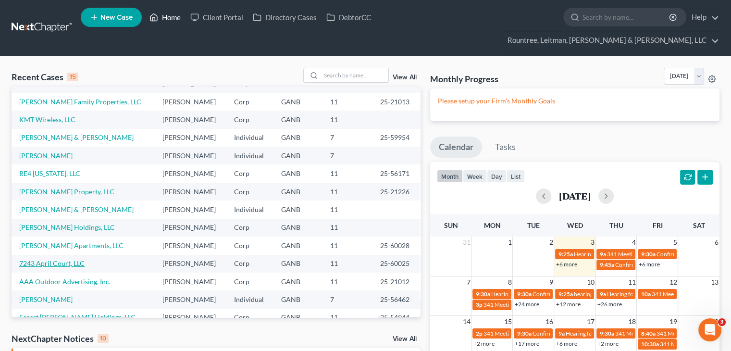
scroll to position [48, 0]
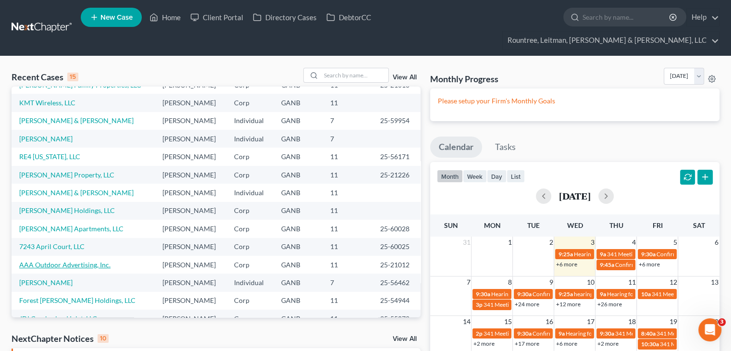
click at [62, 261] on link "AAA Outdoor Advertising, Inc." at bounding box center [64, 265] width 91 height 8
